Goal: Navigation & Orientation: Find specific page/section

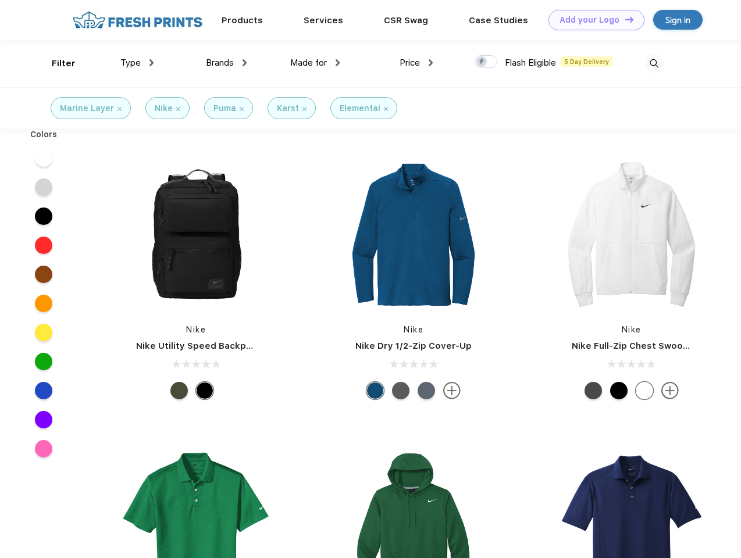
scroll to position [1, 0]
click at [592, 20] on link "Add your Logo Design Tool" at bounding box center [596, 20] width 96 height 20
click at [0, 0] on div "Design Tool" at bounding box center [0, 0] width 0 height 0
click at [624, 19] on link "Add your Logo Design Tool" at bounding box center [596, 20] width 96 height 20
click at [56, 63] on div "Filter" at bounding box center [64, 63] width 24 height 13
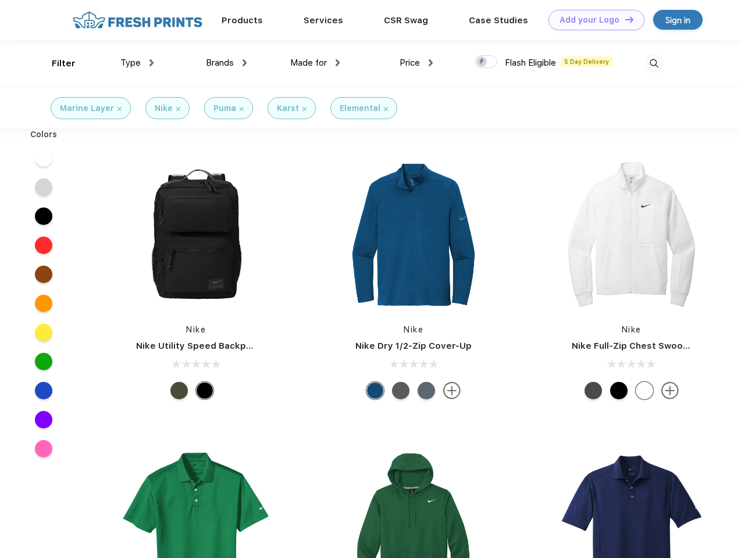
click at [137, 63] on span "Type" at bounding box center [130, 63] width 20 height 10
click at [226, 63] on span "Brands" at bounding box center [220, 63] width 28 height 10
click at [315, 63] on span "Made for" at bounding box center [308, 63] width 37 height 10
click at [416, 63] on span "Price" at bounding box center [409, 63] width 20 height 10
click at [486, 62] on div at bounding box center [485, 61] width 23 height 13
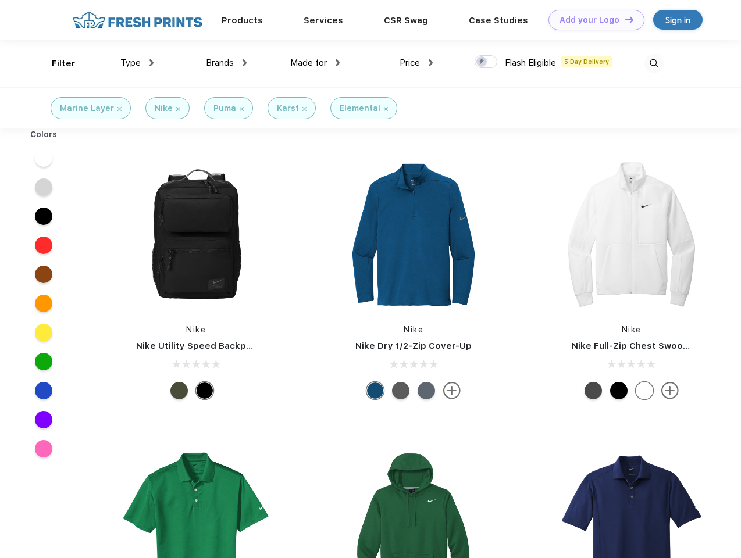
click at [482, 62] on input "checkbox" at bounding box center [478, 59] width 8 height 8
click at [653, 63] on img at bounding box center [653, 63] width 19 height 19
